Goal: Check status: Check status

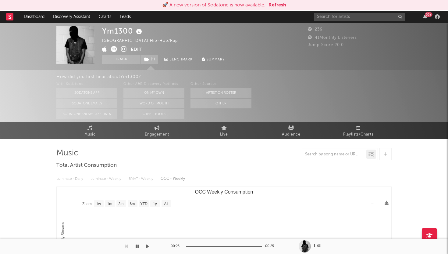
select select "1w"
click at [282, 5] on button "Refresh" at bounding box center [277, 5] width 18 height 7
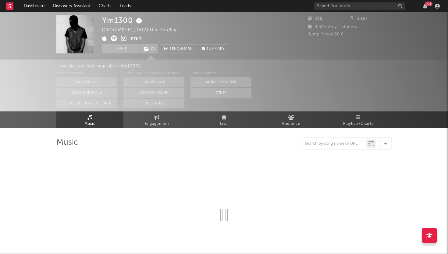
select select "1w"
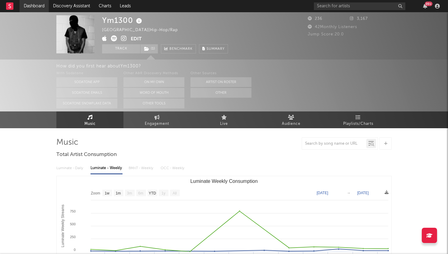
click at [41, 6] on link "Dashboard" at bounding box center [34, 6] width 29 height 12
